Goal: Task Accomplishment & Management: Use online tool/utility

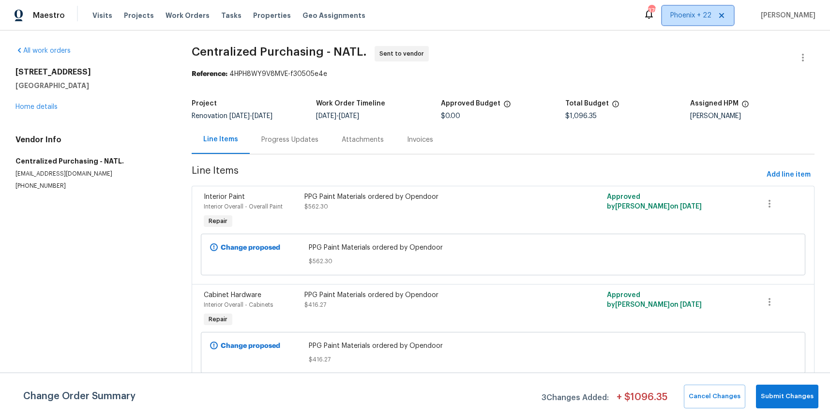
click at [709, 14] on span "Phoenix + 22" at bounding box center [690, 16] width 41 height 10
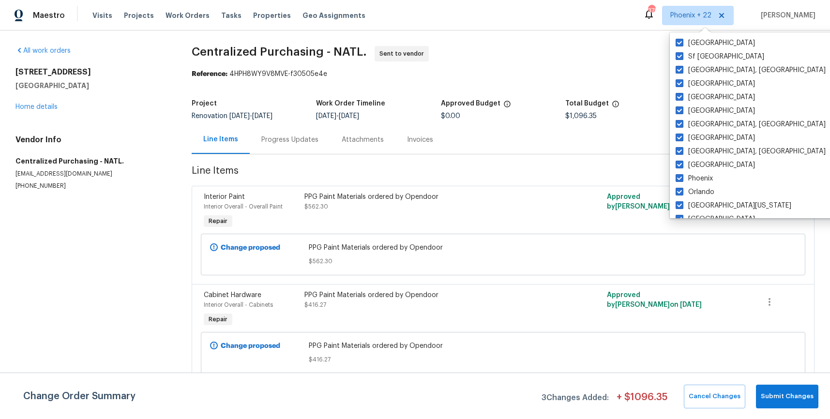
scroll to position [648, 0]
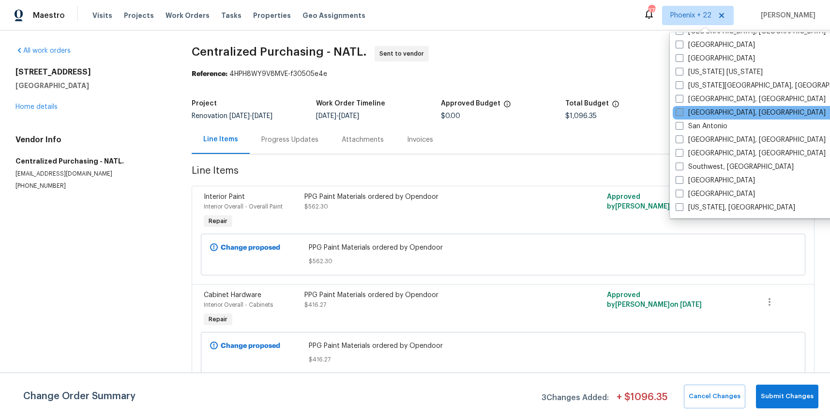
click at [721, 115] on label "[GEOGRAPHIC_DATA], [GEOGRAPHIC_DATA]" at bounding box center [750, 113] width 150 height 10
click at [682, 114] on input "[GEOGRAPHIC_DATA], [GEOGRAPHIC_DATA]" at bounding box center [678, 111] width 6 height 6
checkbox input "true"
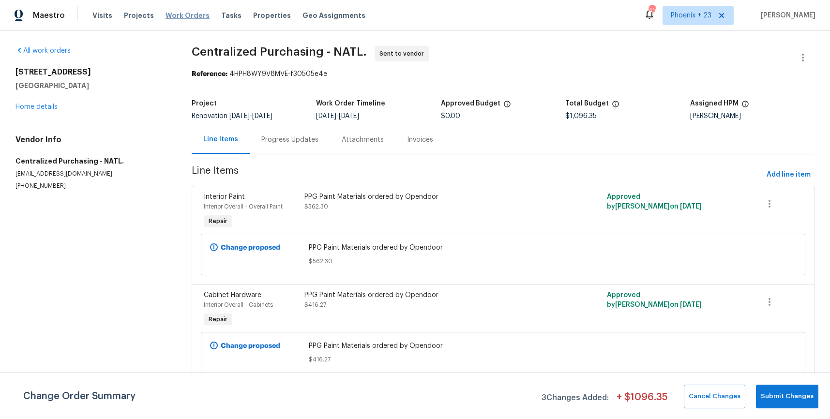
drag, startPoint x: 193, startPoint y: 17, endPoint x: 188, endPoint y: 15, distance: 5.4
click at [193, 16] on span "Work Orders" at bounding box center [187, 16] width 44 height 10
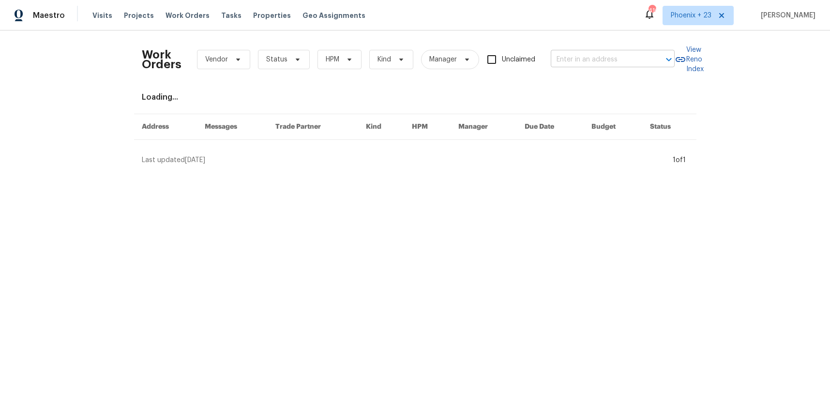
drag, startPoint x: 587, startPoint y: 44, endPoint x: 587, endPoint y: 57, distance: 12.6
click at [588, 45] on div "Work Orders Vendor Status HPM Kind Manager Unclaimed ​" at bounding box center [408, 59] width 533 height 43
click at [587, 57] on input "text" at bounding box center [599, 59] width 97 height 15
paste input "[STREET_ADDRESS]"
type input "[STREET_ADDRESS]"
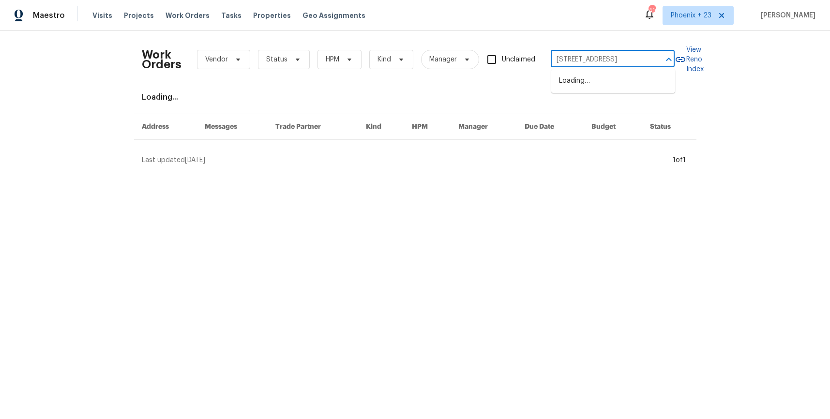
scroll to position [0, 32]
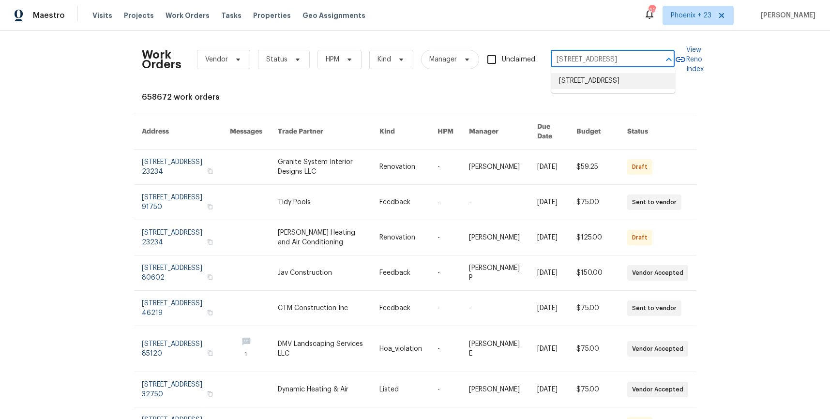
click at [589, 83] on li "[STREET_ADDRESS]" at bounding box center [613, 81] width 124 height 16
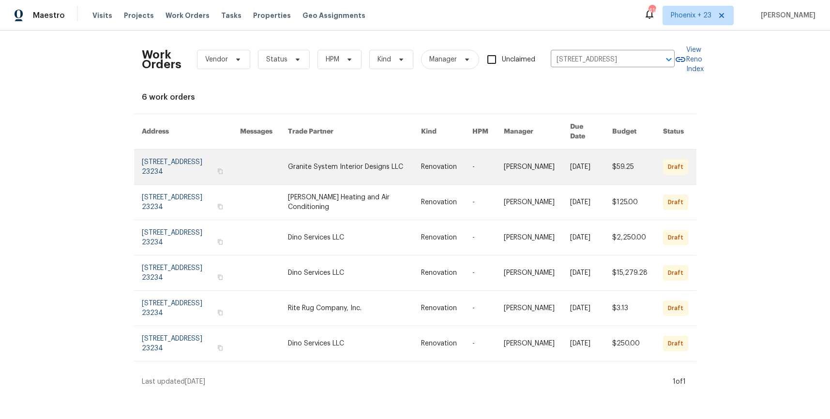
click at [334, 157] on link at bounding box center [354, 167] width 133 height 35
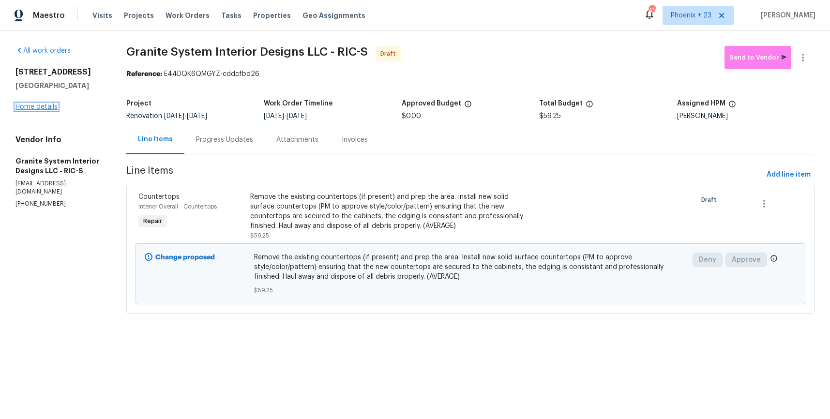
click at [51, 110] on link "Home details" at bounding box center [36, 107] width 42 height 7
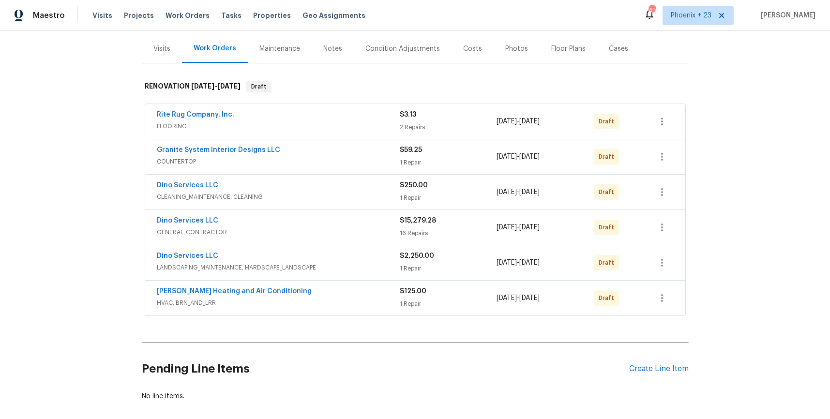
scroll to position [155, 0]
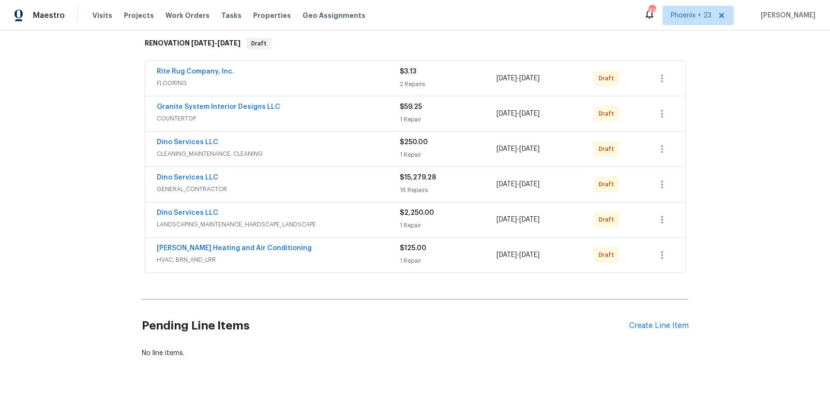
click at [682, 319] on div "Pending Line Items Create Line Item" at bounding box center [415, 325] width 547 height 45
click at [680, 322] on div "Create Line Item" at bounding box center [659, 325] width 60 height 9
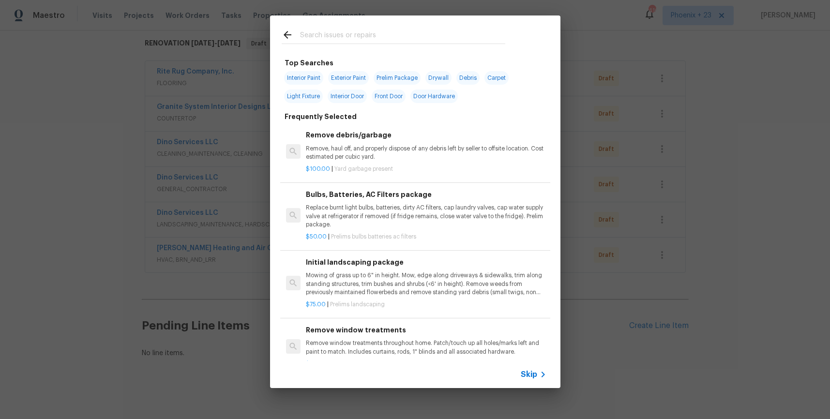
click at [431, 34] on input "text" at bounding box center [402, 36] width 205 height 15
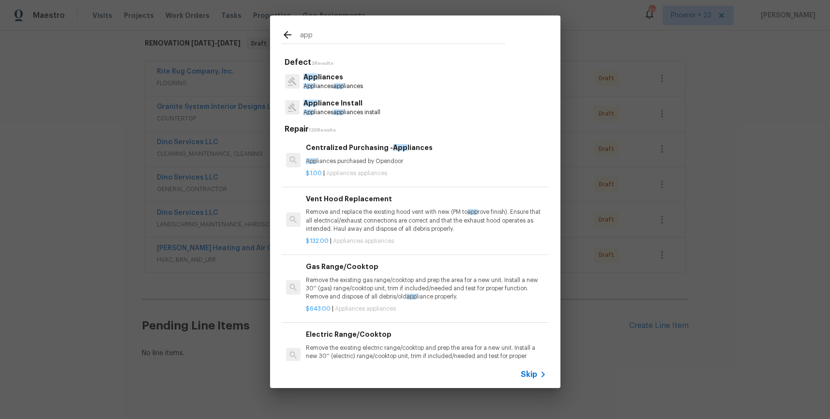
type input "app"
click at [465, 162] on p "App liances purchased by Opendoor" at bounding box center [426, 161] width 240 height 8
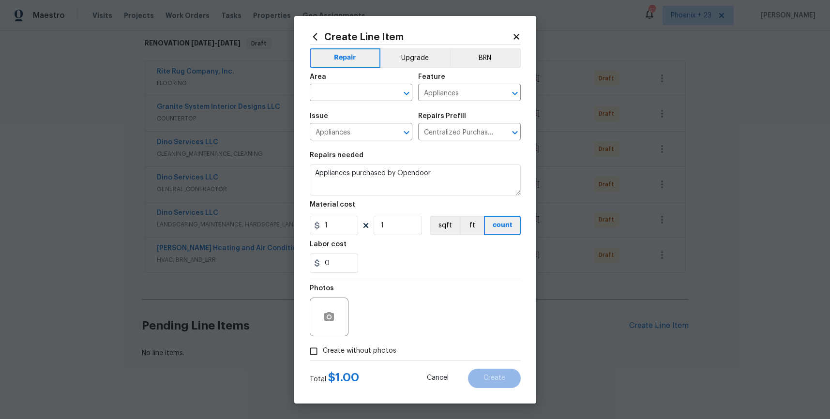
drag, startPoint x: 340, startPoint y: 80, endPoint x: 341, endPoint y: 89, distance: 9.2
click at [340, 80] on div "Area" at bounding box center [361, 80] width 103 height 13
click at [341, 89] on input "text" at bounding box center [347, 93] width 75 height 15
click at [350, 119] on li "Kitchen" at bounding box center [361, 115] width 103 height 16
type input "Kitchen"
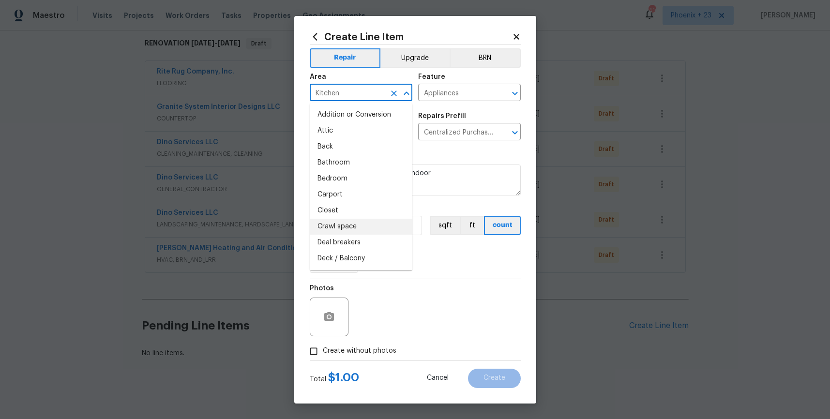
drag, startPoint x: 445, startPoint y: 267, endPoint x: 430, endPoint y: 260, distance: 16.9
click at [440, 265] on div "0" at bounding box center [415, 263] width 211 height 19
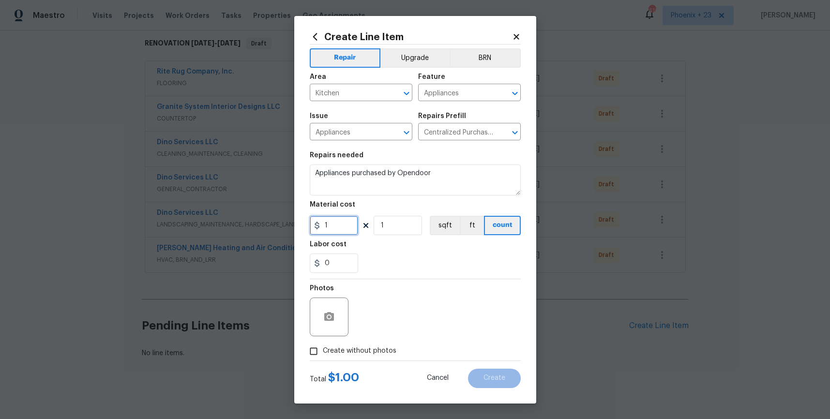
drag, startPoint x: 342, startPoint y: 219, endPoint x: 308, endPoint y: 225, distance: 34.9
click at [308, 225] on div "Create Line Item Repair Upgrade BRN Area Kitchen ​ Feature Appliances ​ Issue A…" at bounding box center [415, 210] width 242 height 388
type input "385.29"
click at [355, 349] on span "Create without photos" at bounding box center [360, 351] width 74 height 10
click at [323, 349] on input "Create without photos" at bounding box center [313, 351] width 18 height 18
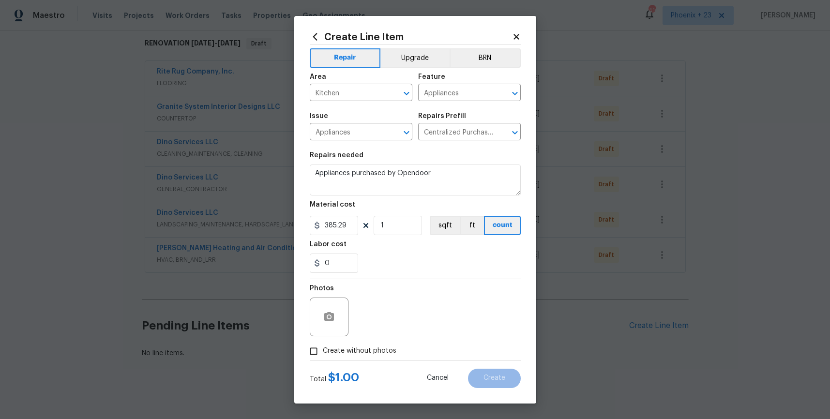
checkbox input "true"
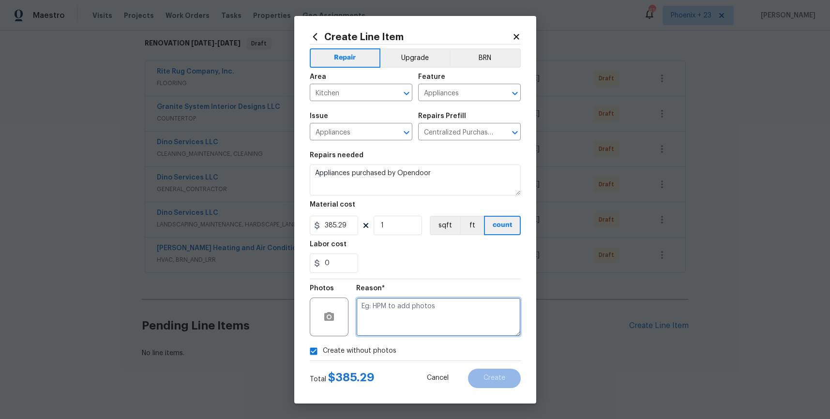
click at [368, 334] on textarea at bounding box center [438, 317] width 165 height 39
type textarea "NA"
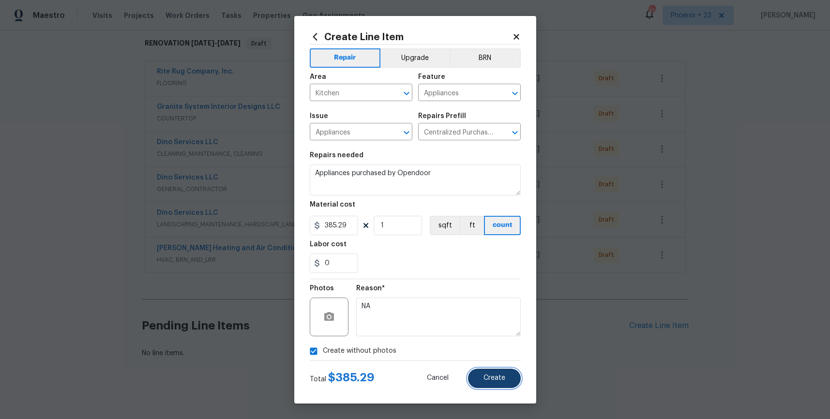
click at [489, 379] on span "Create" at bounding box center [494, 378] width 22 height 7
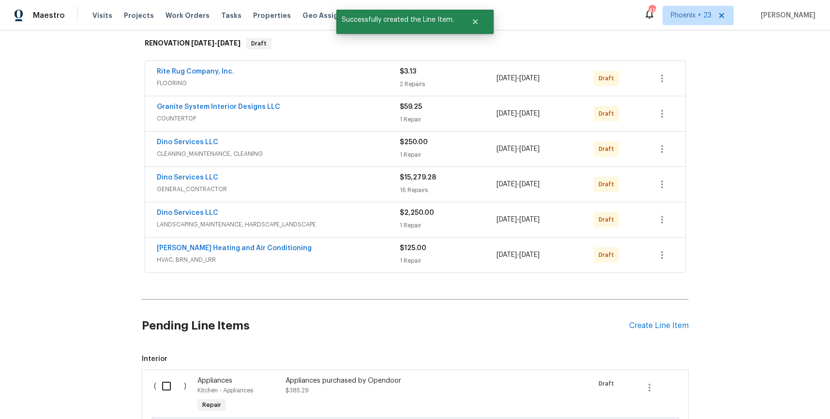
drag, startPoint x: 162, startPoint y: 367, endPoint x: 162, endPoint y: 373, distance: 5.8
click at [162, 369] on span "Interior ( ) Appliances Kitchen - Appliances Repair Appliances purchased by Ope…" at bounding box center [415, 411] width 547 height 114
click at [168, 380] on input "checkbox" at bounding box center [170, 386] width 28 height 20
checkbox input "true"
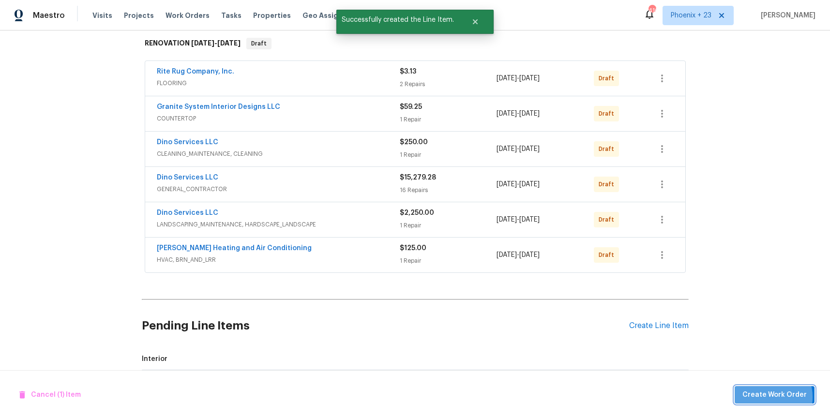
click at [769, 396] on span "Create Work Order" at bounding box center [774, 395] width 64 height 12
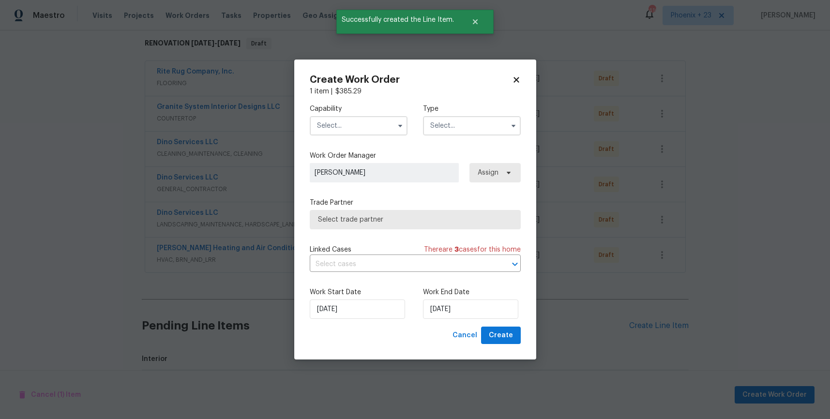
click at [374, 124] on input "text" at bounding box center [359, 125] width 98 height 19
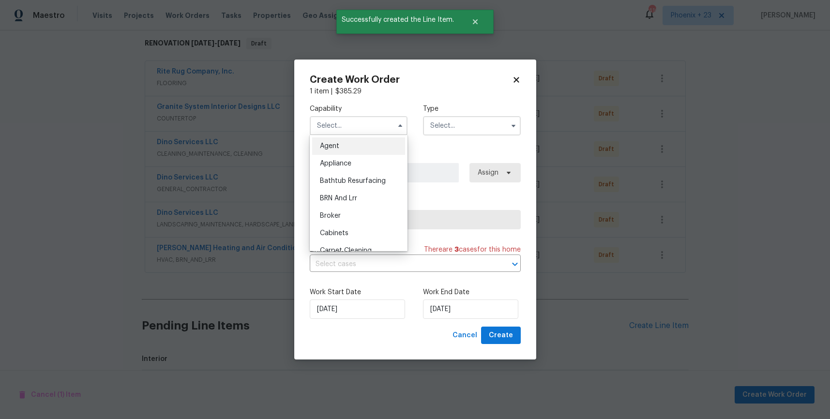
drag, startPoint x: 369, startPoint y: 164, endPoint x: 415, endPoint y: 139, distance: 51.9
click at [369, 164] on div "Appliance" at bounding box center [358, 163] width 93 height 17
type input "Appliance"
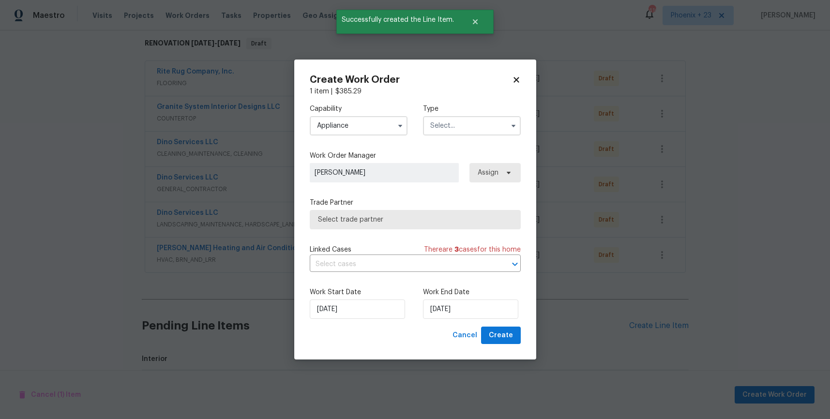
click at [467, 122] on input "text" at bounding box center [472, 125] width 98 height 19
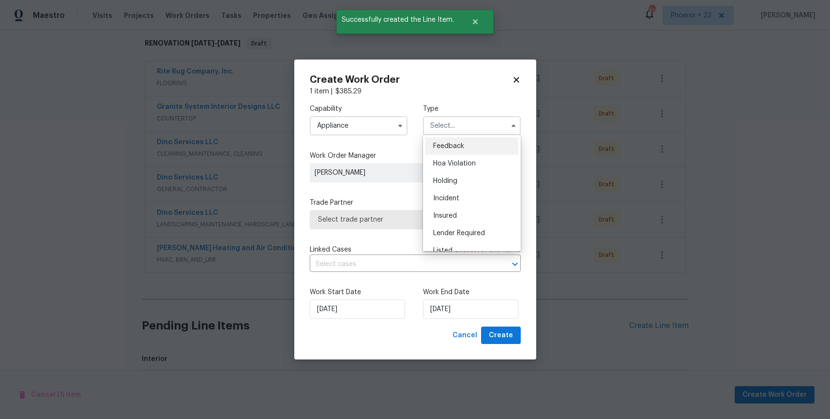
scroll to position [220, 0]
click at [467, 167] on span "Renovation" at bounding box center [451, 170] width 36 height 7
type input "Renovation"
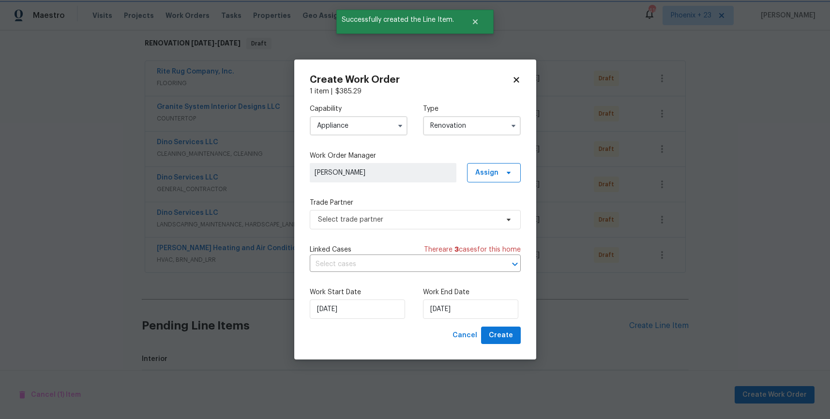
scroll to position [0, 0]
click at [500, 169] on span "Assign" at bounding box center [494, 172] width 54 height 19
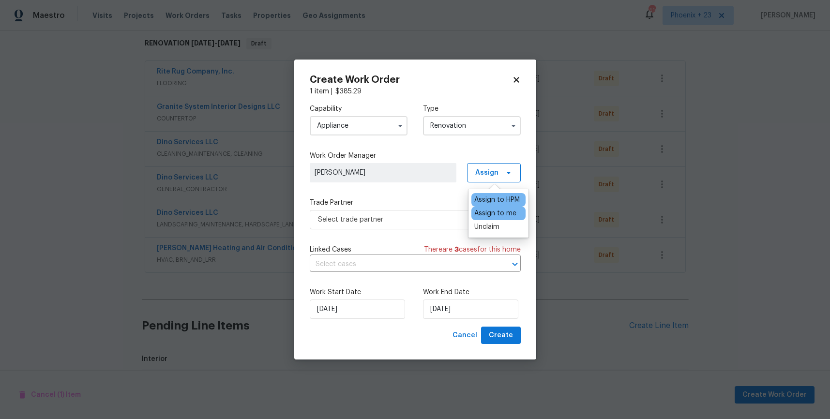
click at [504, 213] on div "Assign to me" at bounding box center [495, 214] width 42 height 10
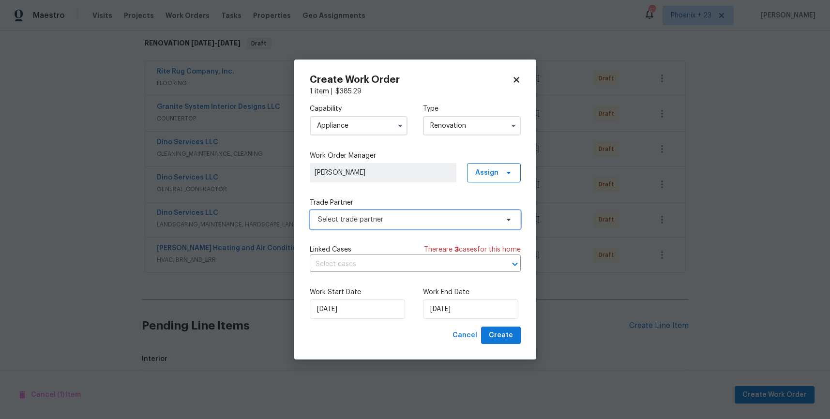
click at [422, 222] on span "Select trade partner" at bounding box center [408, 220] width 180 height 10
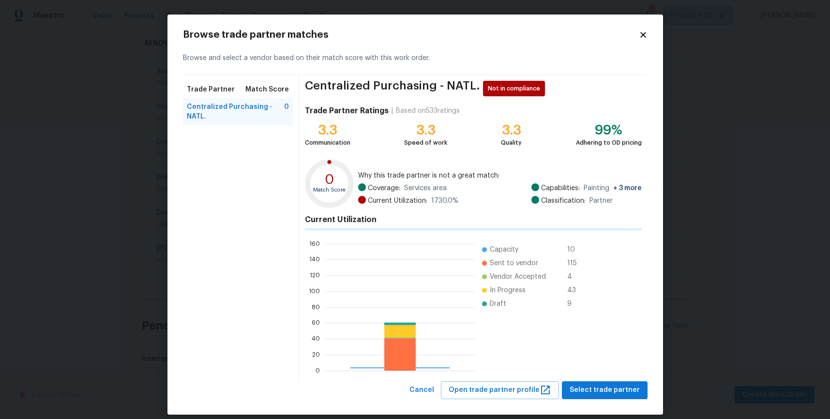
scroll to position [135, 150]
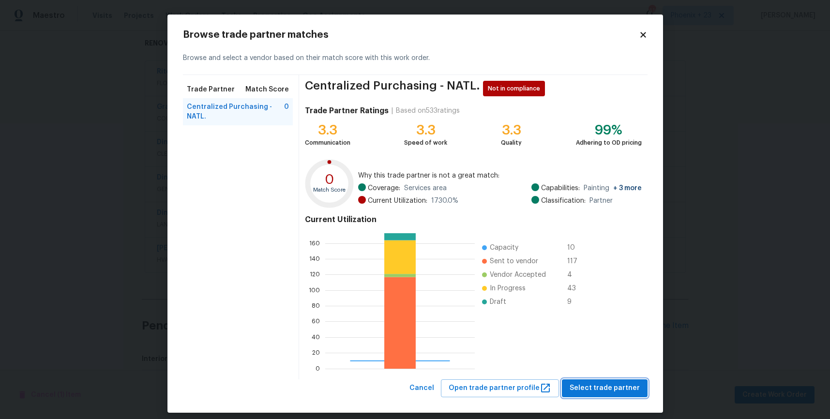
click at [588, 381] on button "Select trade partner" at bounding box center [605, 388] width 86 height 18
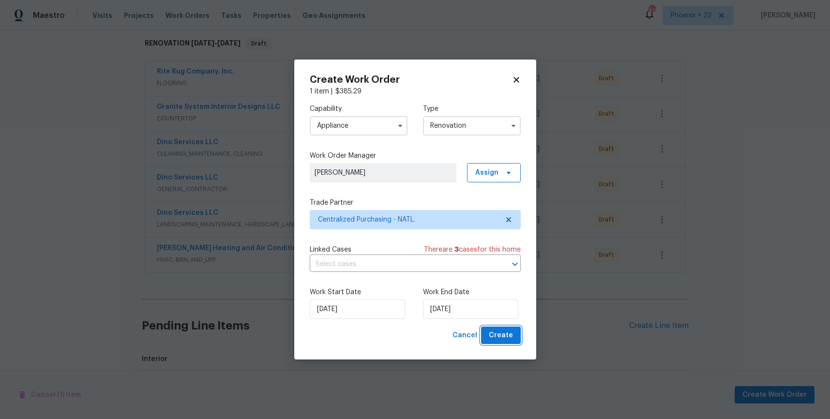
click at [513, 342] on button "Create" at bounding box center [501, 336] width 40 height 18
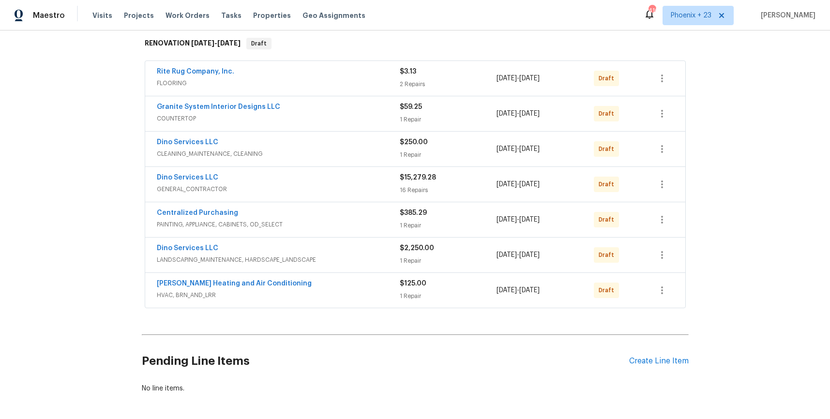
scroll to position [154, 0]
click at [667, 227] on button "button" at bounding box center [661, 221] width 23 height 23
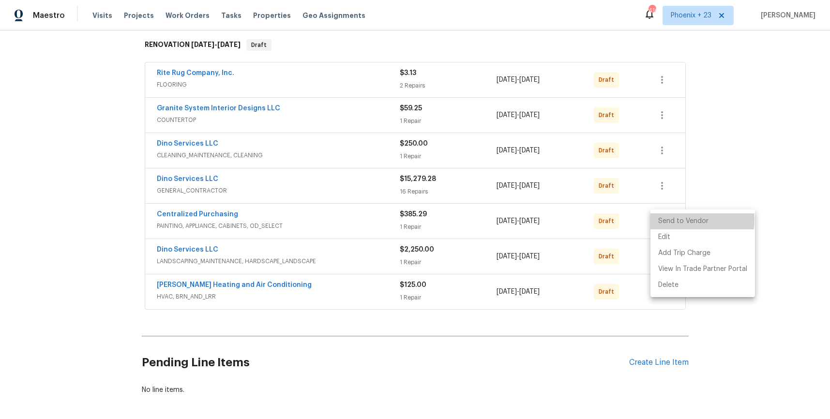
click at [665, 219] on li "Send to Vendor" at bounding box center [702, 221] width 105 height 16
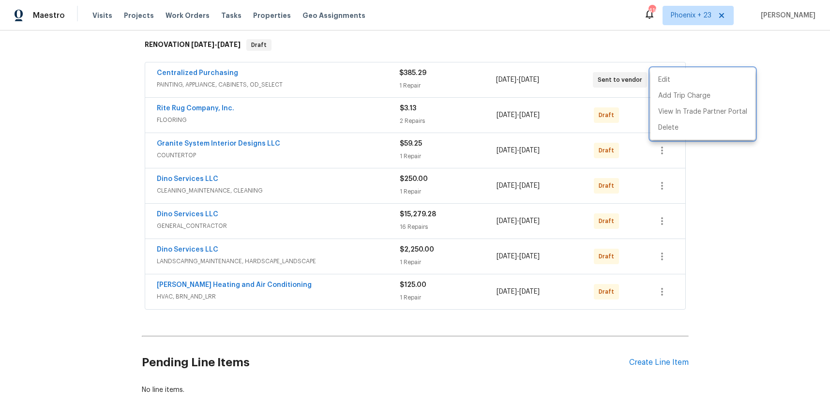
drag, startPoint x: 148, startPoint y: 78, endPoint x: 170, endPoint y: 65, distance: 26.1
click at [151, 75] on div at bounding box center [415, 209] width 830 height 419
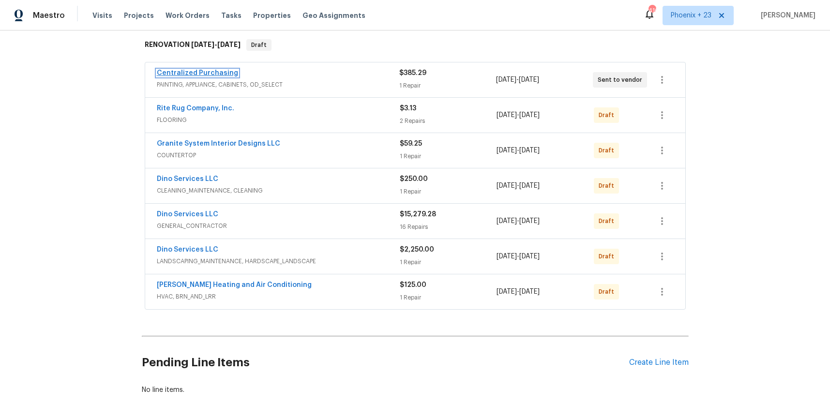
click at [175, 71] on link "Centralized Purchasing" at bounding box center [197, 73] width 81 height 7
